Goal: Task Accomplishment & Management: Manage account settings

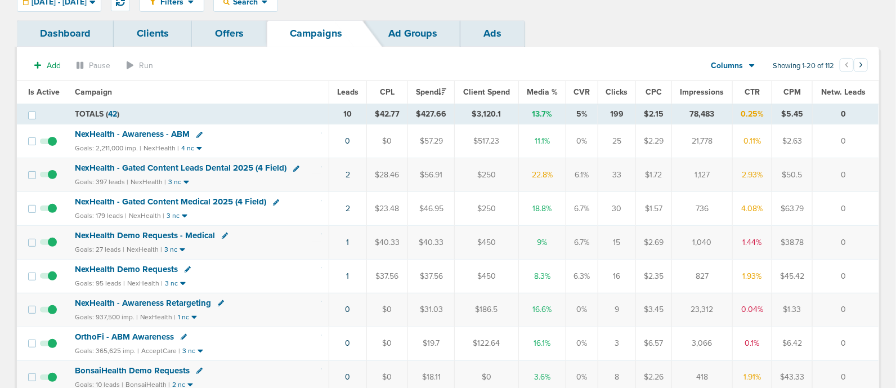
scroll to position [32, 0]
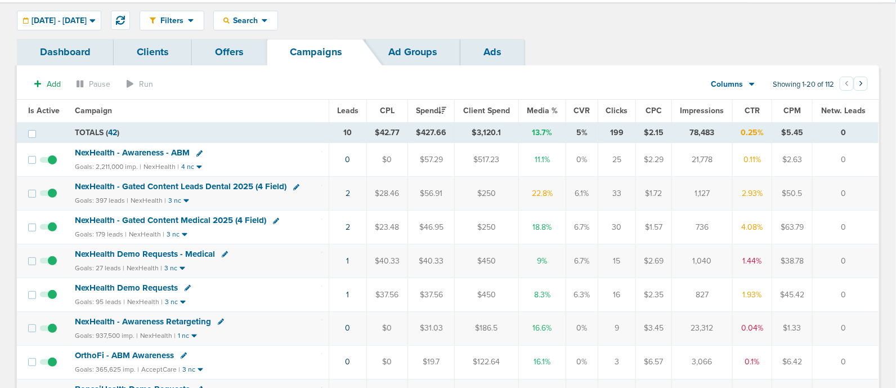
click at [203, 179] on td "NexHealth - Gated Content Leads Dental 2025 (4 Field) Goals: 397 leads | NexHea…" at bounding box center [198, 194] width 261 height 34
click at [194, 184] on span "NexHealth - Gated Content Leads Dental 2025 (4 Field)" at bounding box center [181, 186] width 212 height 10
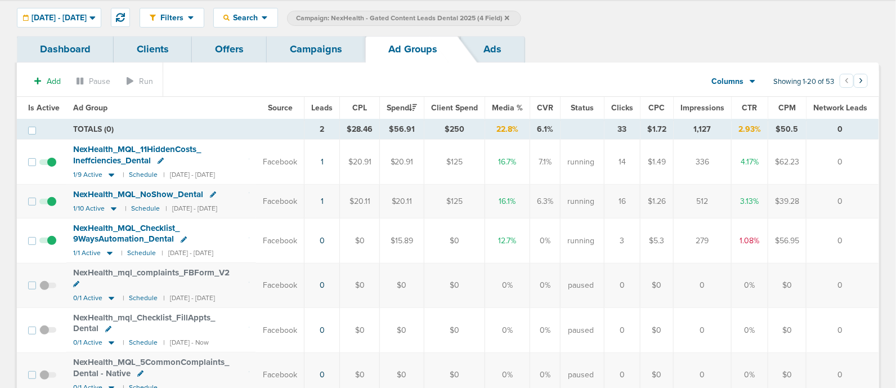
scroll to position [33, 0]
click at [109, 238] on span "NexHealth_ MQL_ Checklist_ 9WaysAutomation_ Dental" at bounding box center [126, 234] width 106 height 21
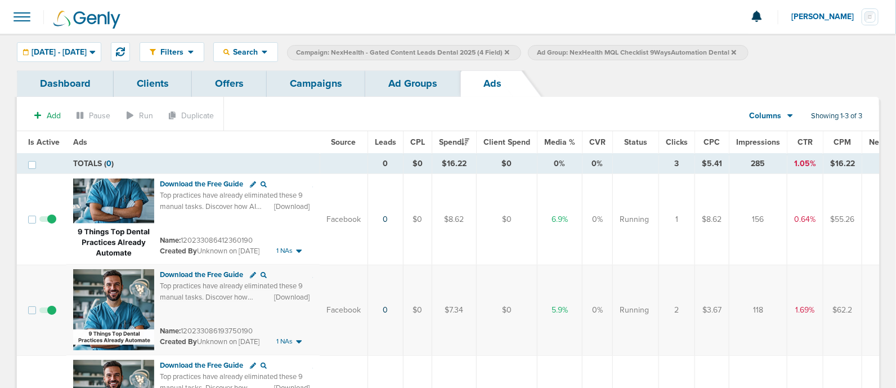
click at [319, 81] on link "Campaigns" at bounding box center [316, 83] width 99 height 26
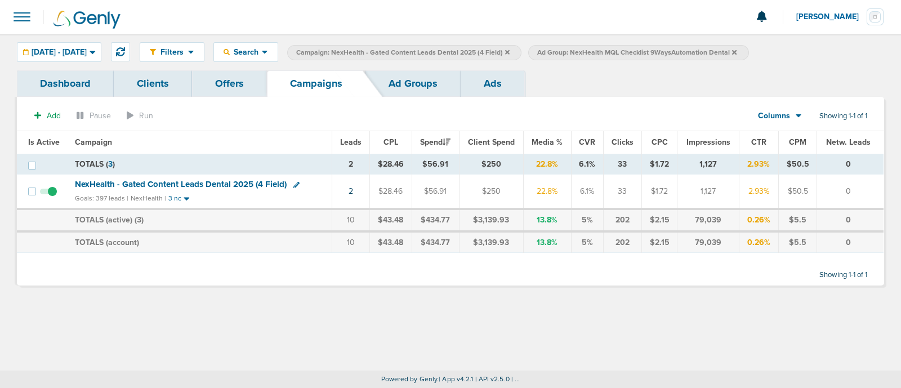
click at [294, 184] on icon at bounding box center [296, 185] width 6 height 6
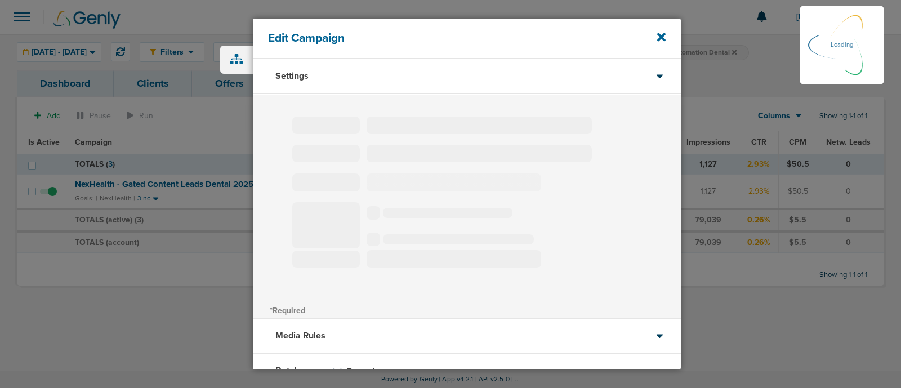
type input "NexHealth - Gated Content Leads Dental 2025 (4 Field)"
select select "Leads"
radio input "true"
select select "readWrite"
type input "30"
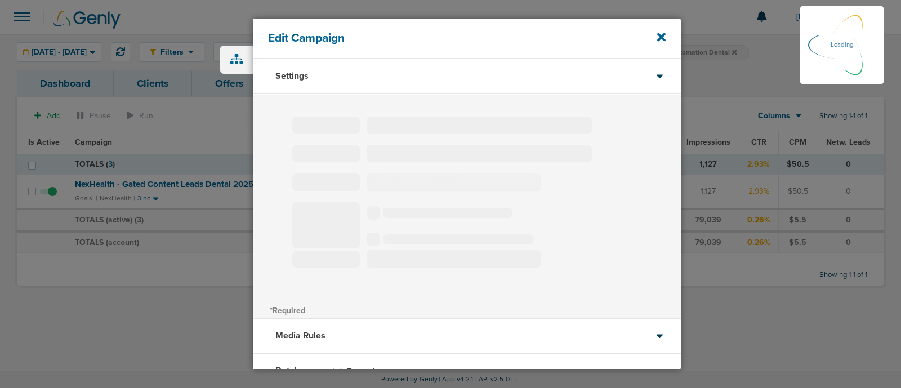
select select "1"
select select "2"
select select "3"
select select "4"
select select "6"
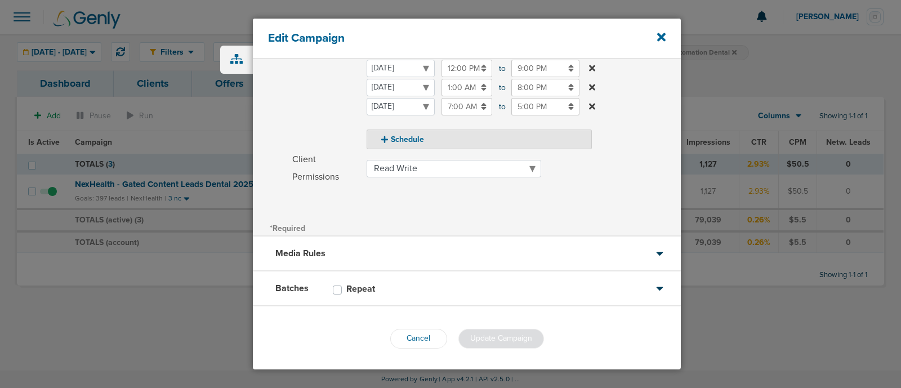
click at [515, 254] on div "Media Rules" at bounding box center [467, 253] width 428 height 35
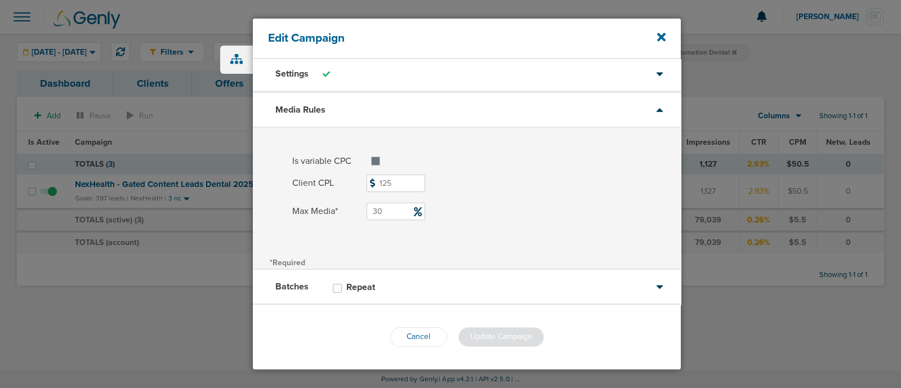
scroll to position [1, 0]
click at [391, 205] on input "30" at bounding box center [396, 211] width 59 height 17
type input "35"
click at [484, 275] on div "Batches Repeat" at bounding box center [467, 288] width 428 height 35
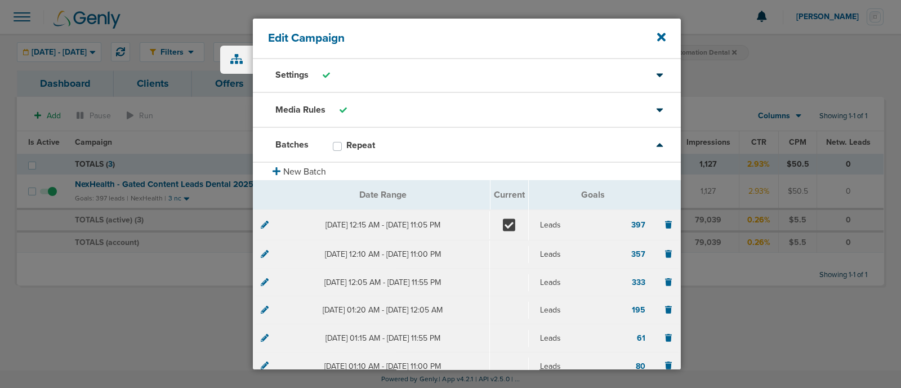
click at [418, 110] on div "Media Rules" at bounding box center [467, 110] width 428 height 35
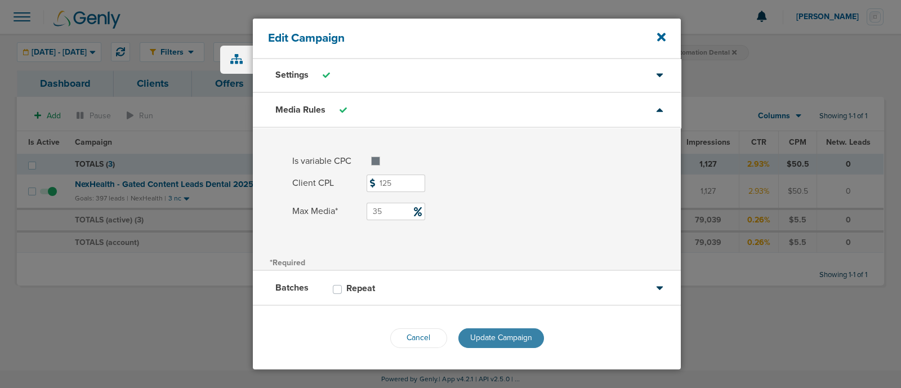
click at [504, 335] on span "Update Campaign" at bounding box center [501, 338] width 62 height 10
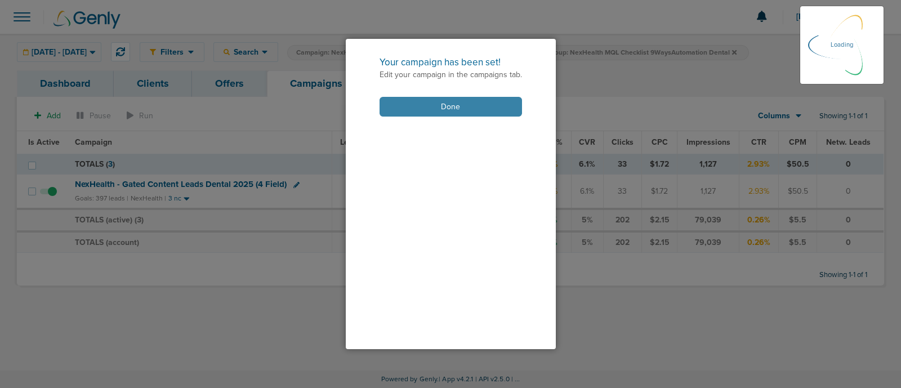
click at [455, 108] on button "Done" at bounding box center [450, 107] width 142 height 20
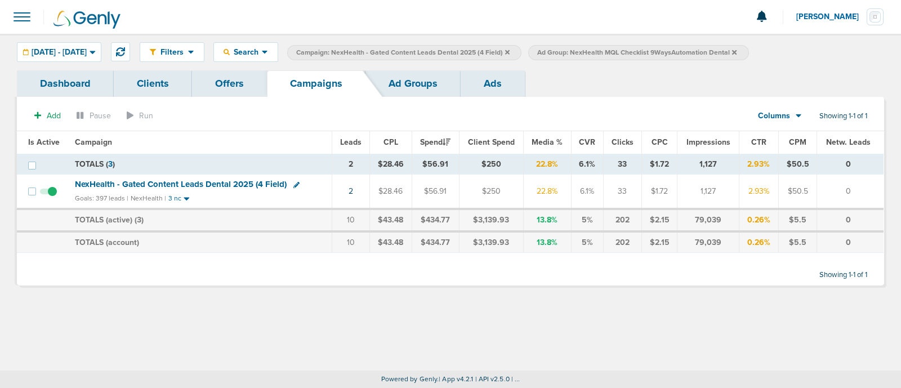
click at [161, 179] on span "NexHealth - Gated Content Leads Dental 2025 (4 Field)" at bounding box center [181, 184] width 212 height 10
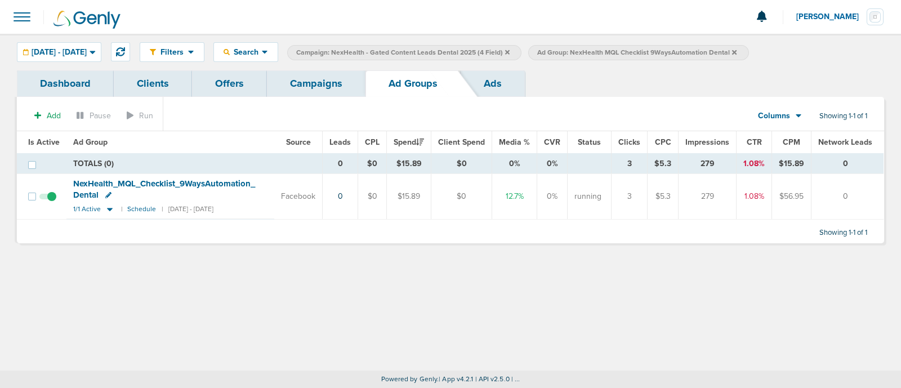
drag, startPoint x: 403, startPoint y: 309, endPoint x: 312, endPoint y: 79, distance: 246.4
click at [312, 79] on link "Campaigns" at bounding box center [316, 83] width 99 height 26
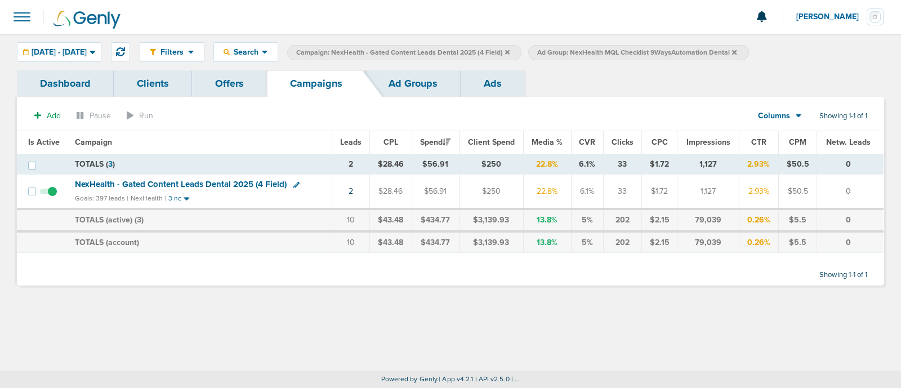
click at [736, 49] on icon at bounding box center [734, 52] width 5 height 7
click at [510, 51] on icon at bounding box center [507, 52] width 5 height 5
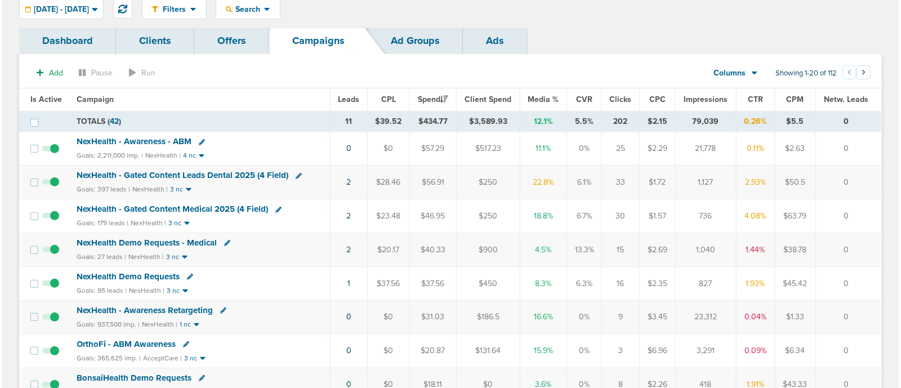
scroll to position [43, 0]
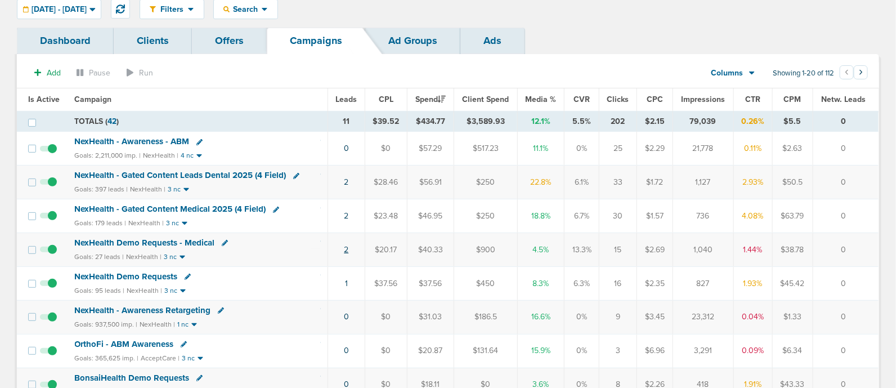
click at [346, 248] on link "2" at bounding box center [346, 250] width 5 height 10
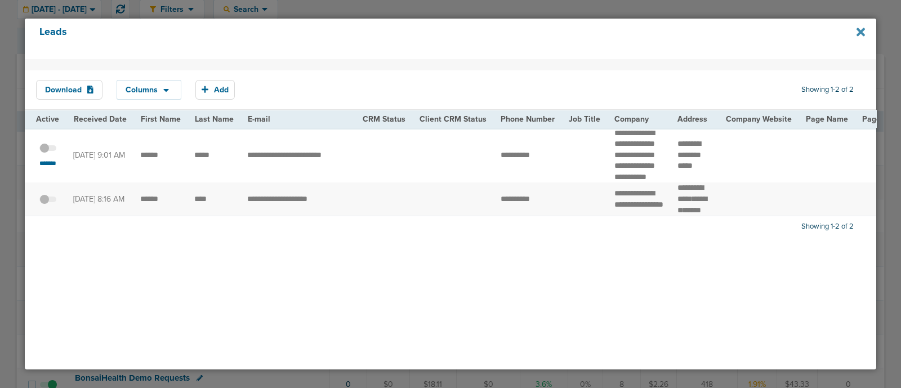
click at [859, 32] on icon at bounding box center [860, 32] width 8 height 8
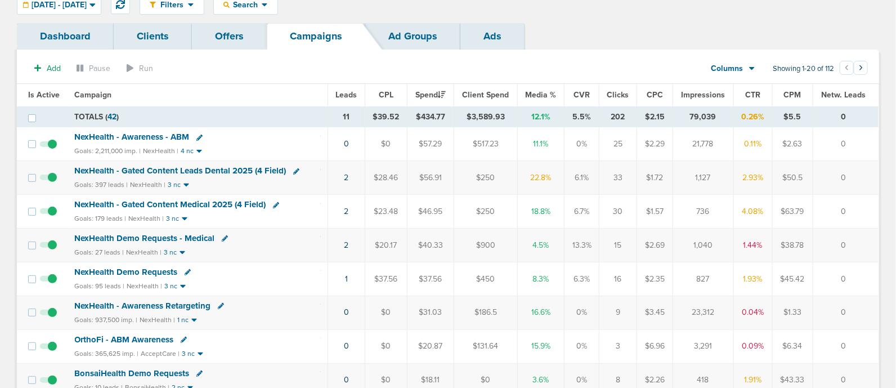
scroll to position [46, 0]
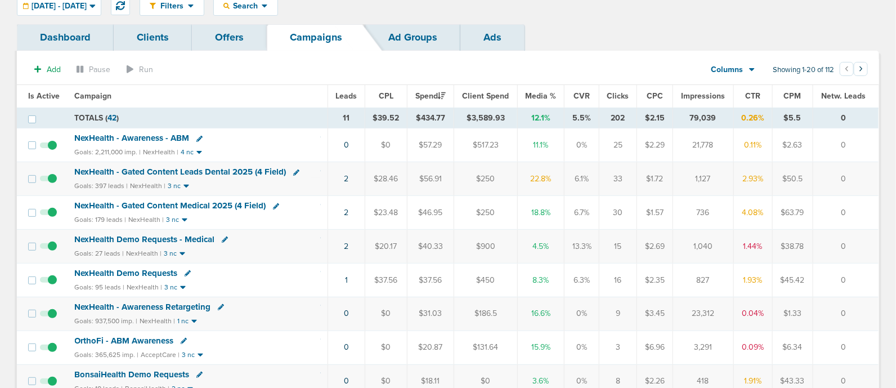
click at [227, 200] on span "NexHealth - Gated Content Medical 2025 (4 Field)" at bounding box center [170, 205] width 191 height 10
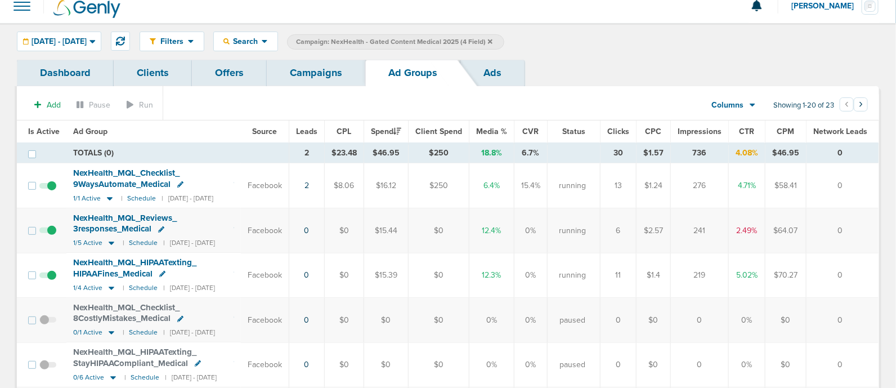
scroll to position [28, 0]
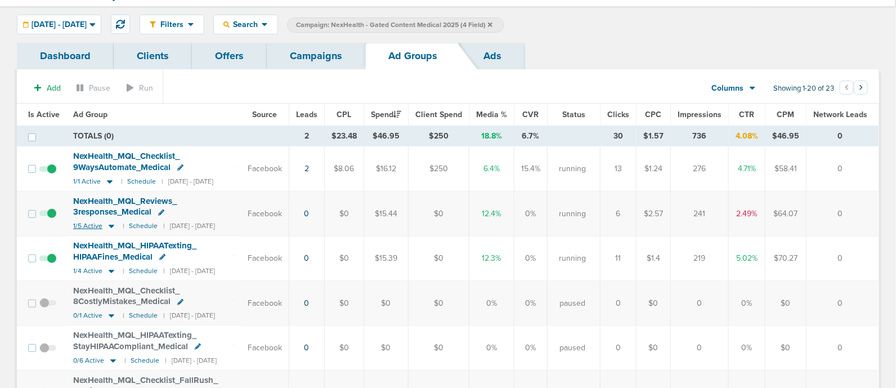
click at [110, 221] on icon at bounding box center [111, 226] width 11 height 10
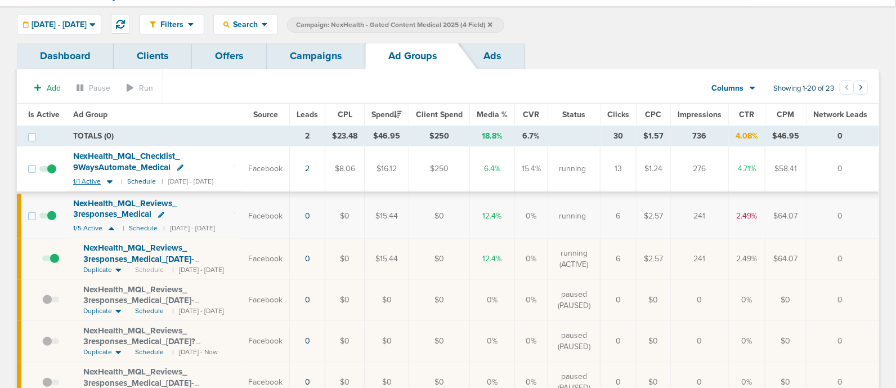
click at [108, 181] on icon at bounding box center [110, 181] width 6 height 3
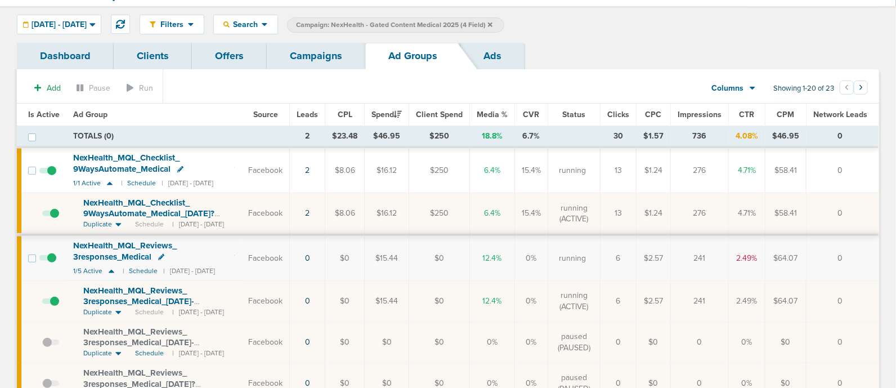
click at [175, 206] on span "NexHealth_ MQL_ Checklist_ 9WaysAutomate_ Medical_ 09.06.25?id=183&cmp_ id=9658…" at bounding box center [148, 214] width 131 height 32
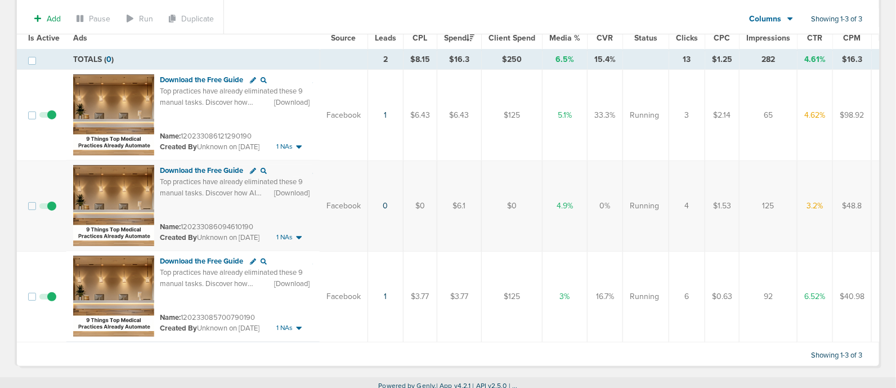
scroll to position [103, 0]
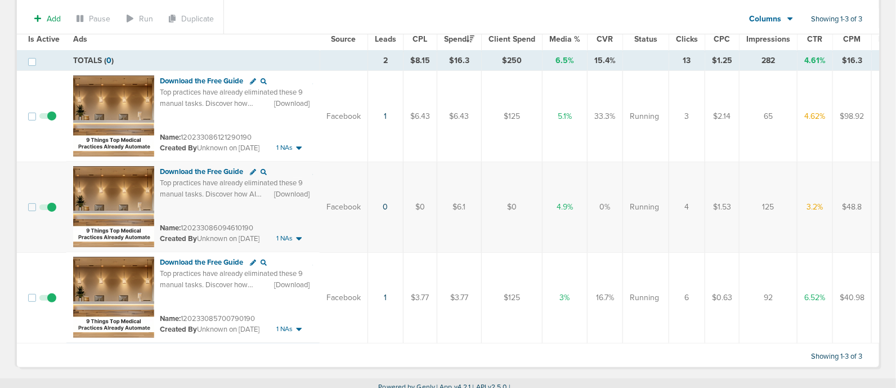
click at [47, 213] on span at bounding box center [47, 213] width 17 height 0
click at [48, 209] on input "checkbox" at bounding box center [48, 209] width 0 height 0
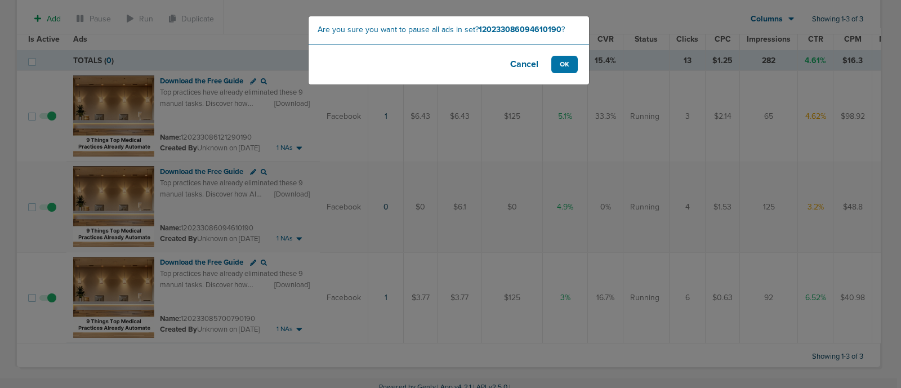
click at [520, 64] on button "Cancel" at bounding box center [524, 64] width 45 height 17
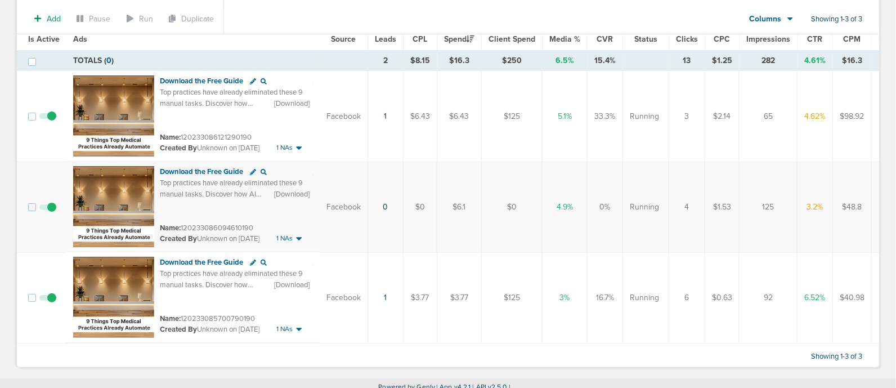
scroll to position [0, 0]
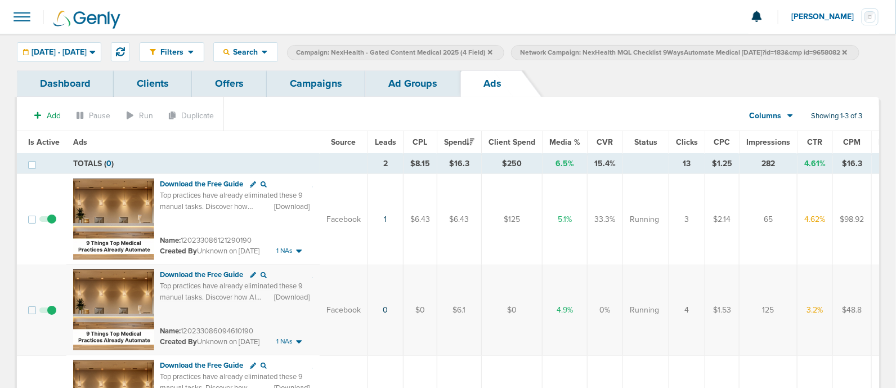
click at [318, 97] on link "Campaigns" at bounding box center [316, 83] width 99 height 26
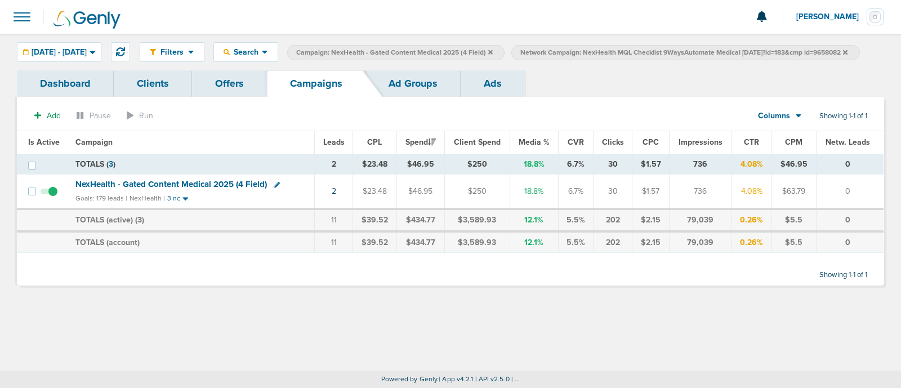
click at [843, 54] on icon at bounding box center [845, 52] width 5 height 5
click at [493, 52] on icon at bounding box center [490, 52] width 5 height 7
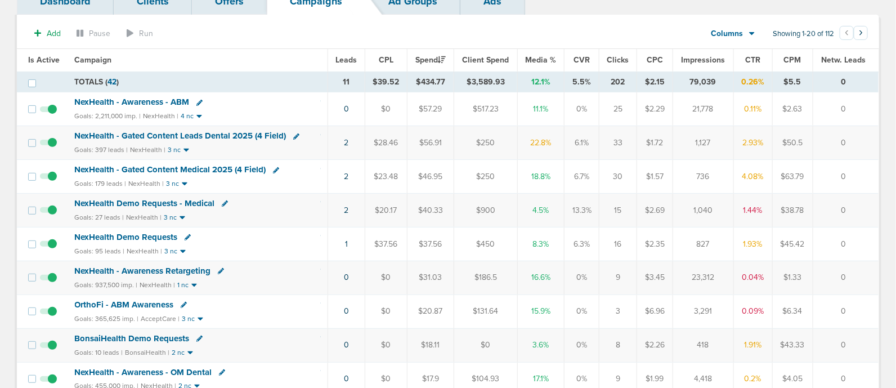
scroll to position [82, 0]
click at [146, 236] on span "NexHealth Demo Requests" at bounding box center [126, 238] width 103 height 10
